Goal: Information Seeking & Learning: Find specific fact

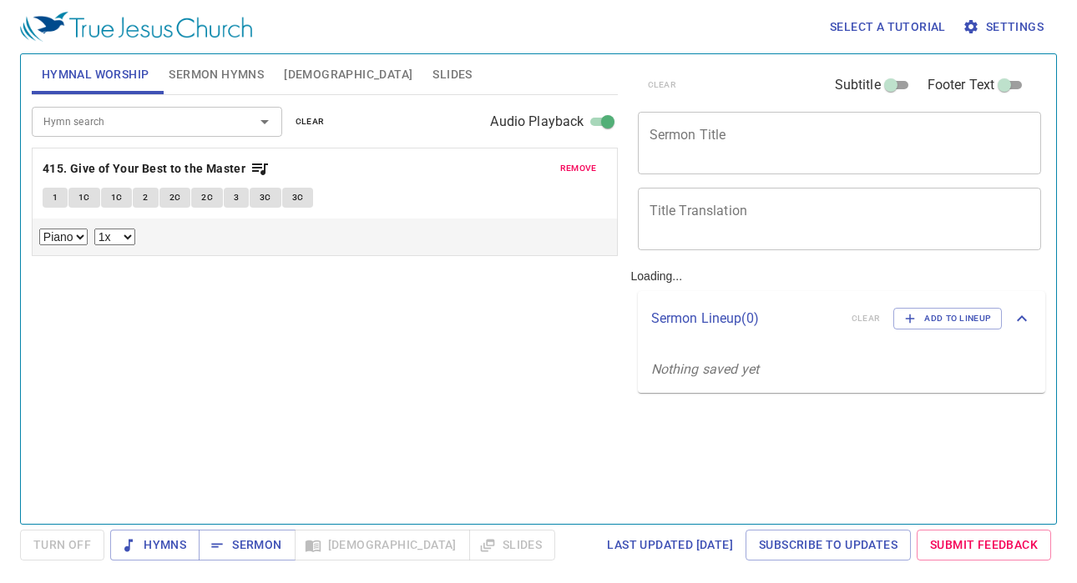
select select "1"
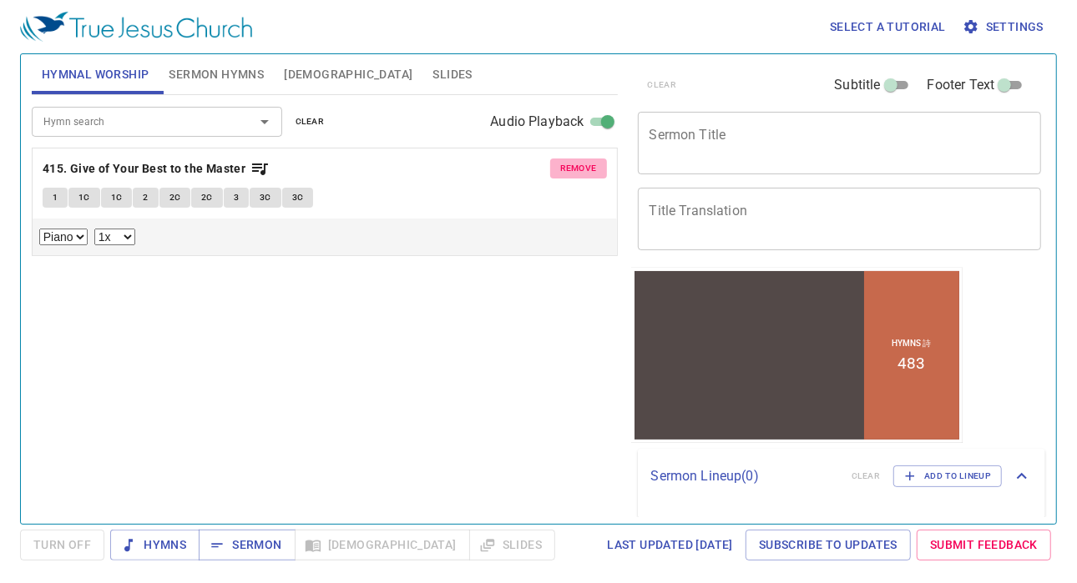
click at [573, 169] on span "remove" at bounding box center [578, 168] width 37 height 15
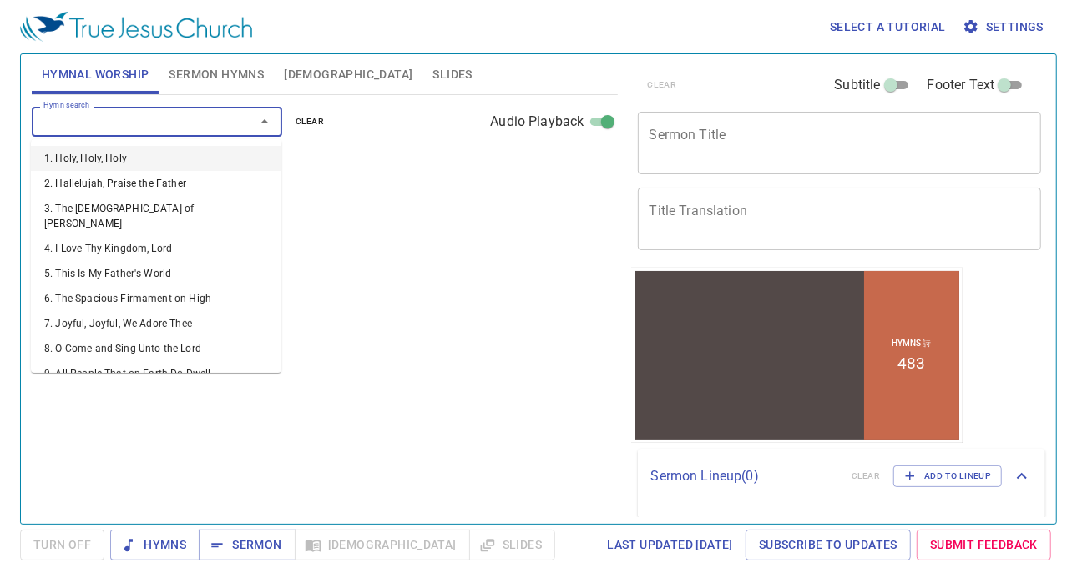
click at [184, 124] on input "Hymn search" at bounding box center [132, 121] width 191 height 19
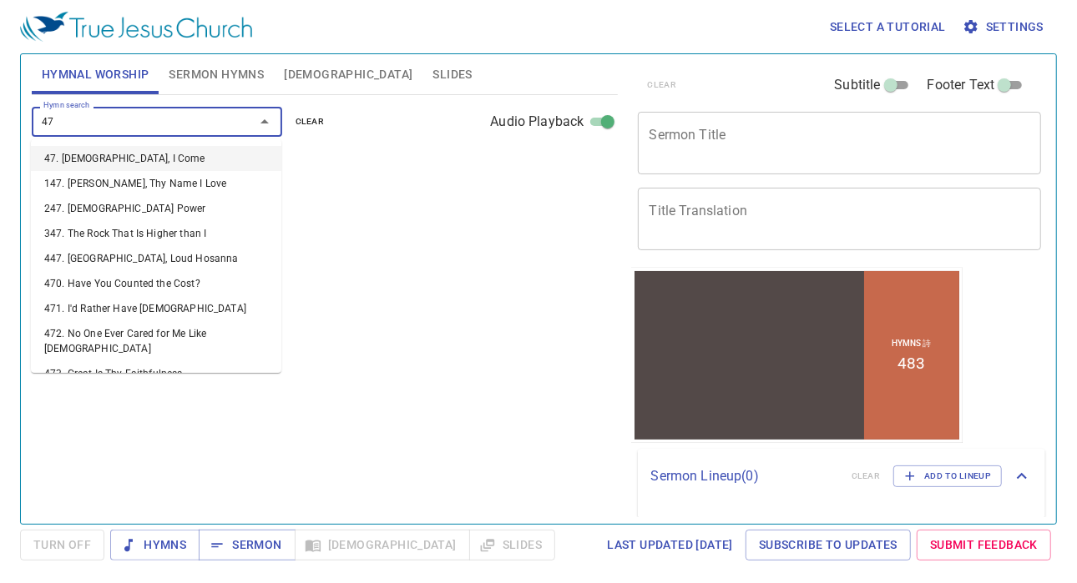
type input "474"
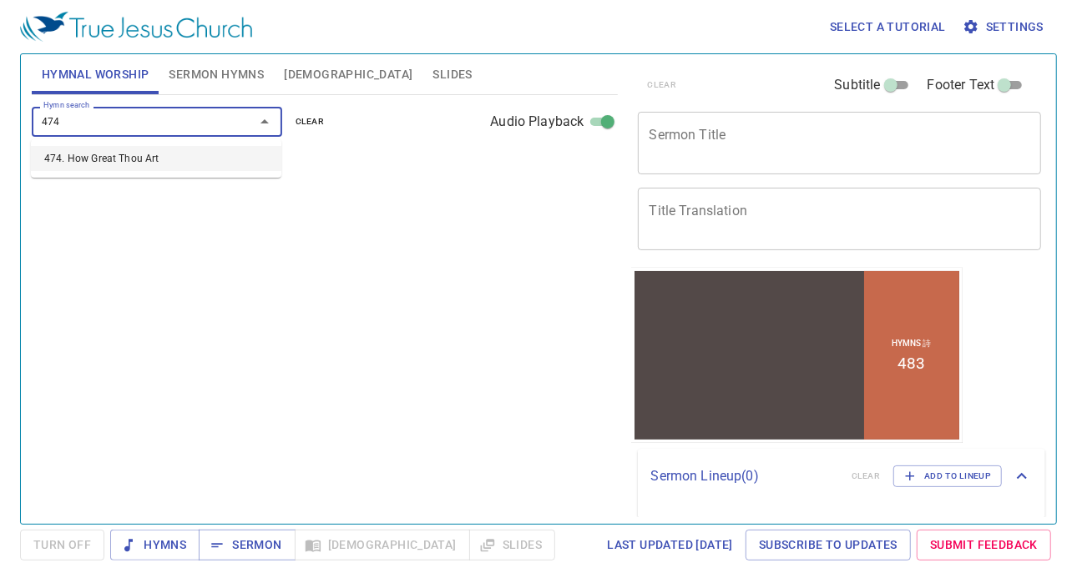
click at [182, 156] on li "474. How Great Thou Art" at bounding box center [156, 158] width 250 height 25
select select "1"
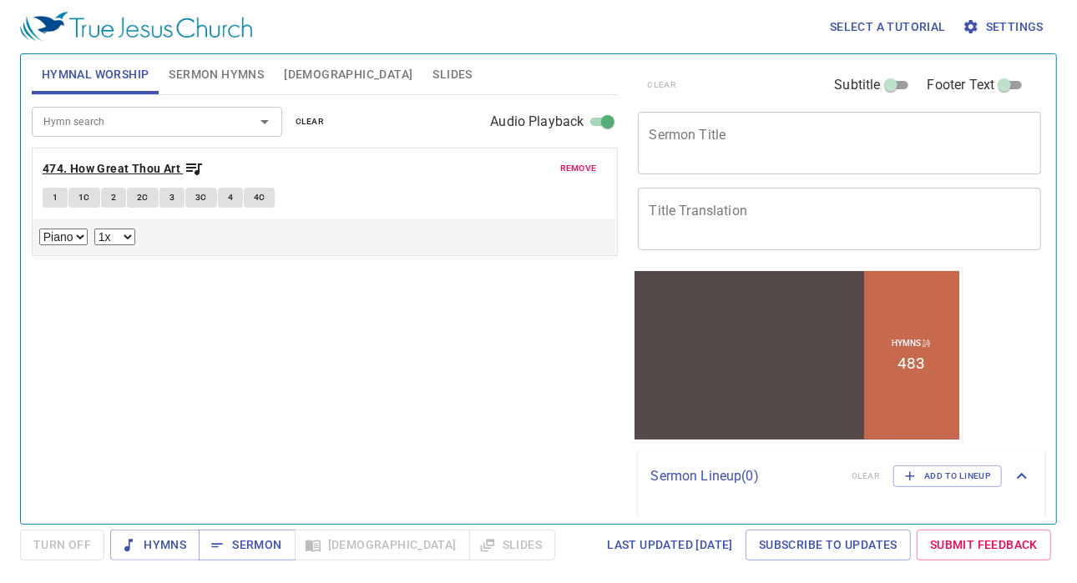
click at [144, 164] on b "474. How Great Thou Art" at bounding box center [112, 169] width 138 height 21
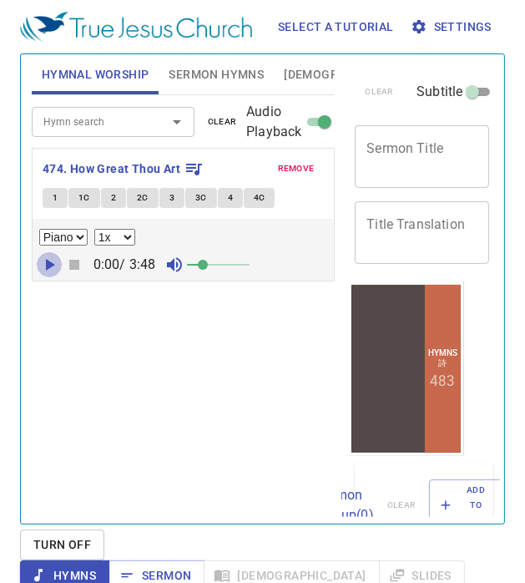
click at [44, 266] on icon "button" at bounding box center [49, 265] width 20 height 20
click at [230, 260] on span at bounding box center [218, 264] width 63 height 23
click at [53, 261] on icon "button" at bounding box center [49, 265] width 20 height 20
click at [56, 197] on span "1" at bounding box center [55, 197] width 5 height 15
click at [51, 257] on icon "button" at bounding box center [49, 265] width 20 height 20
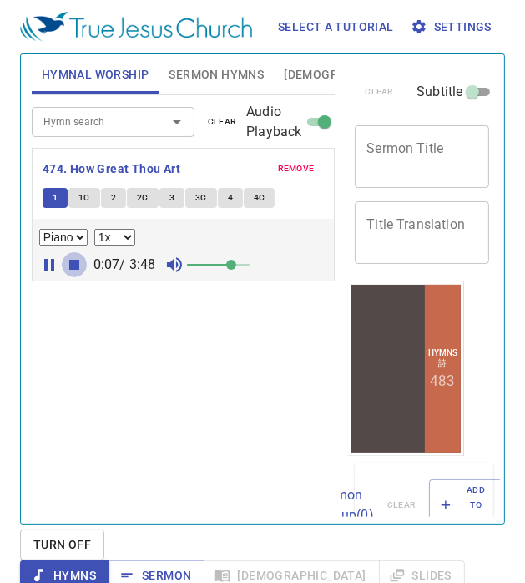
click at [64, 266] on icon "button" at bounding box center [74, 265] width 20 height 20
click at [47, 261] on icon "button" at bounding box center [50, 265] width 9 height 12
click at [249, 262] on span at bounding box center [244, 265] width 10 height 10
drag, startPoint x: 249, startPoint y: 262, endPoint x: 294, endPoint y: 257, distance: 45.4
click at [294, 257] on div "0:08 / 3:48" at bounding box center [183, 264] width 289 height 25
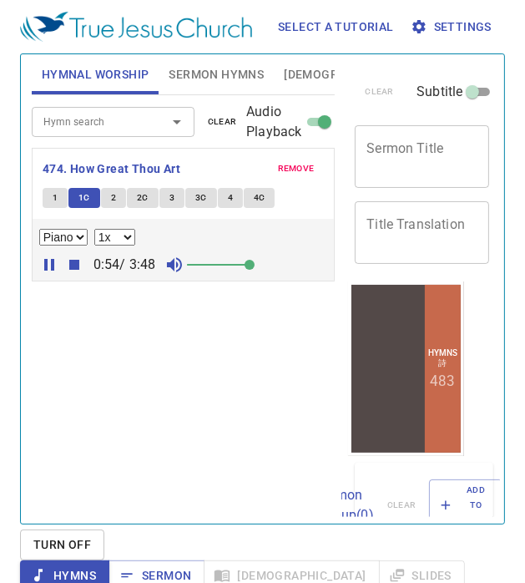
click at [221, 371] on div "Hymn search Hymn search clear Audio Playback remove 474. How Great Thou Art 1 1…" at bounding box center [184, 302] width 304 height 414
click at [108, 204] on button "2" at bounding box center [113, 198] width 25 height 20
click at [64, 258] on icon "button" at bounding box center [74, 265] width 20 height 20
